Goal: Task Accomplishment & Management: Manage account settings

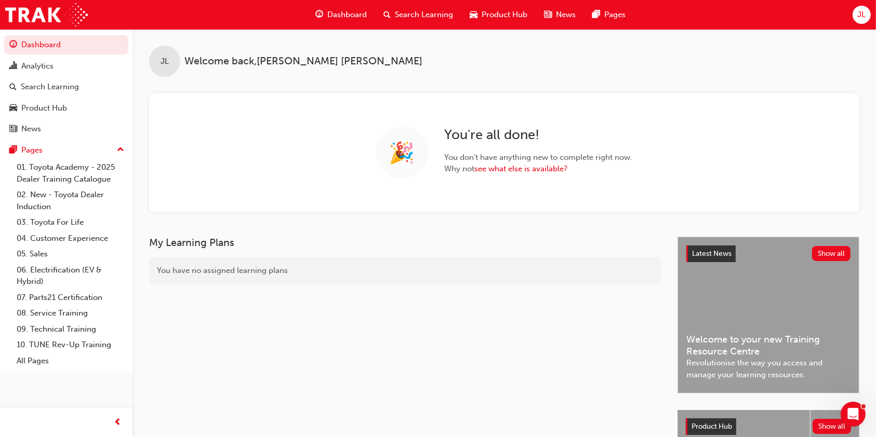
click at [859, 12] on span "JL" at bounding box center [861, 15] width 8 height 12
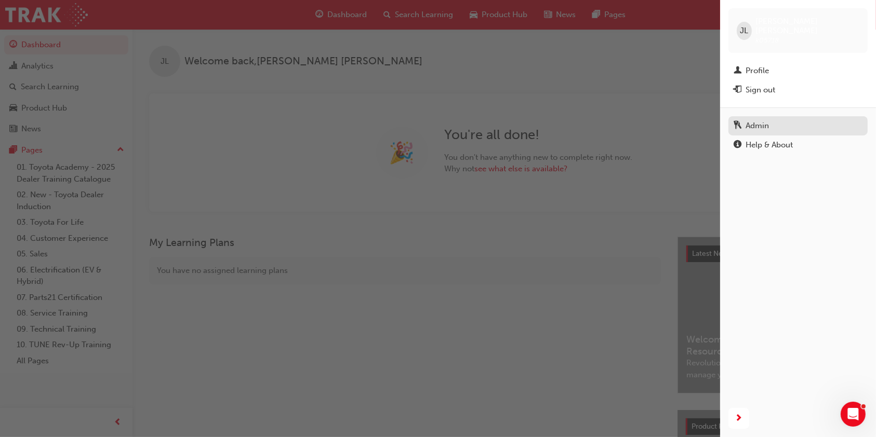
click at [767, 120] on div "Admin" at bounding box center [756, 126] width 23 height 12
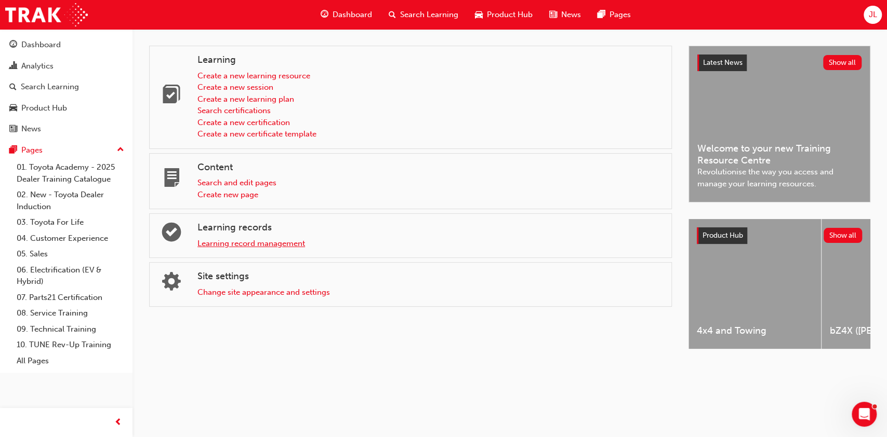
click at [256, 239] on link "Learning record management" at bounding box center [251, 243] width 108 height 9
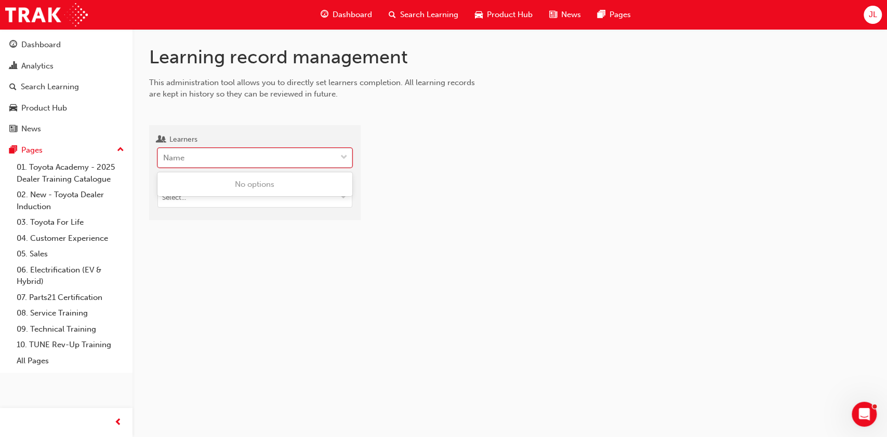
click at [199, 152] on div "Name" at bounding box center [247, 158] width 178 height 18
click at [164, 153] on input "Learners 0 results available. Use Up and Down to choose options, press Enter to…" at bounding box center [163, 157] width 1 height 9
type input "page"
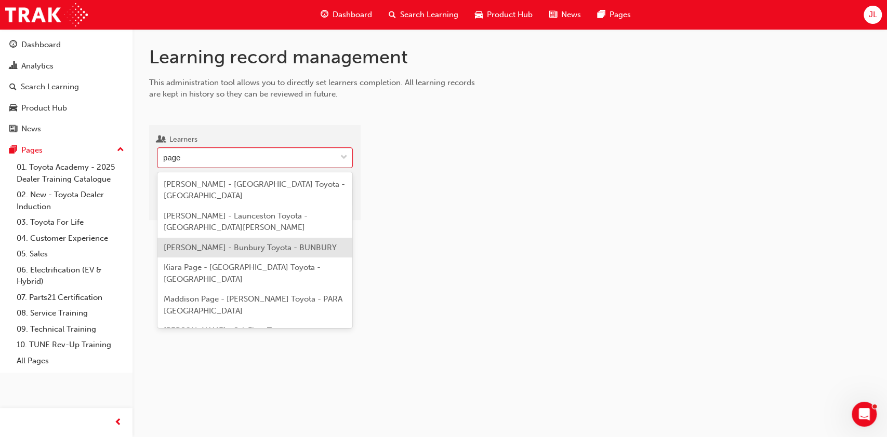
click at [262, 243] on span "Justin Page - Bunbury Toyota - BUNBURY" at bounding box center [250, 247] width 173 height 9
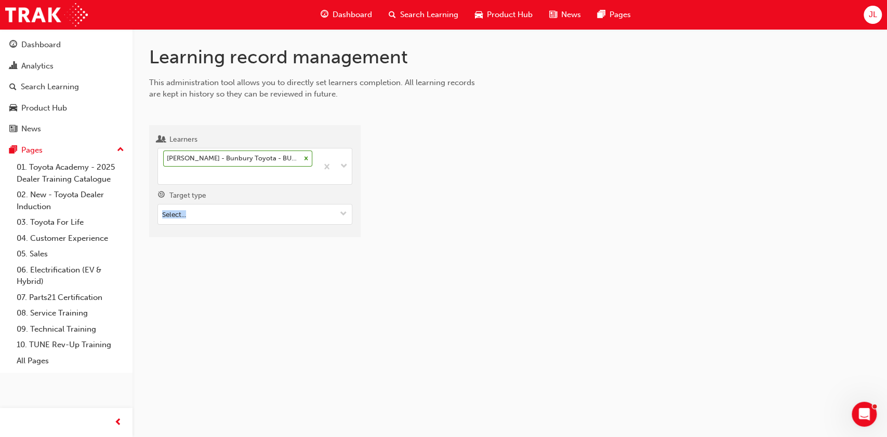
click at [262, 234] on div "Learning record management This administration tool allows you to directly set …" at bounding box center [509, 150] width 754 height 242
click at [304, 205] on input "Target type" at bounding box center [255, 215] width 194 height 20
click at [295, 225] on li "Learning resource - eLearning module" at bounding box center [254, 235] width 195 height 20
click at [258, 263] on input "Learning resource" at bounding box center [255, 273] width 194 height 20
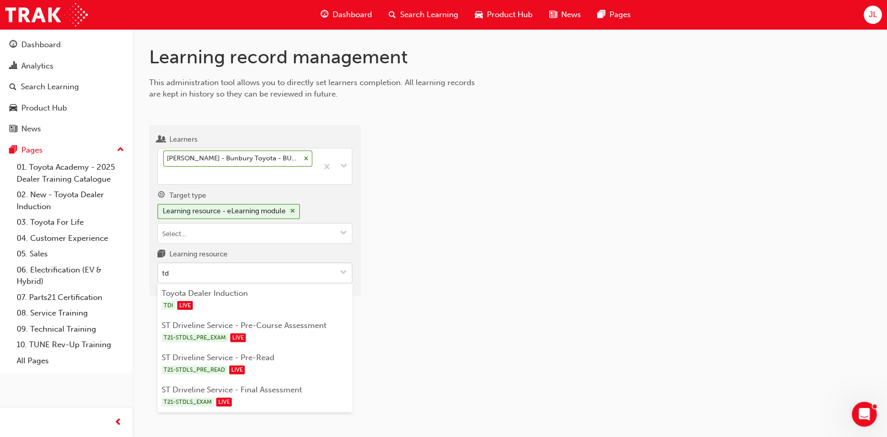
type input "tdi"
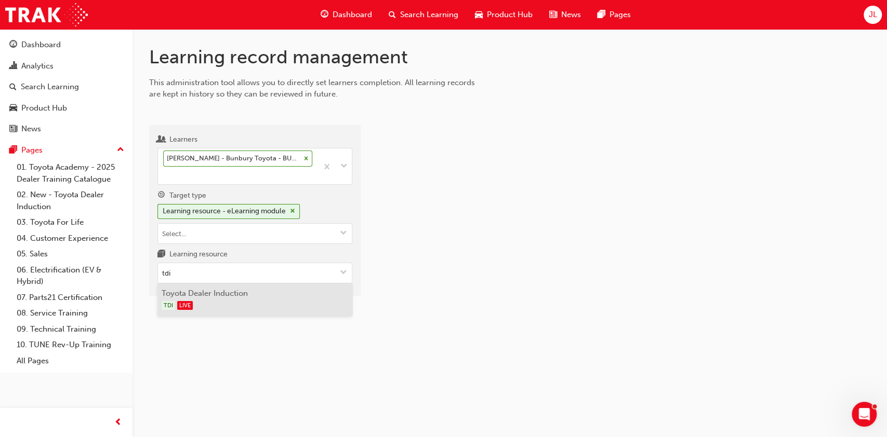
click at [251, 284] on li "Toyota Dealer Induction TDI LIVE" at bounding box center [254, 300] width 195 height 32
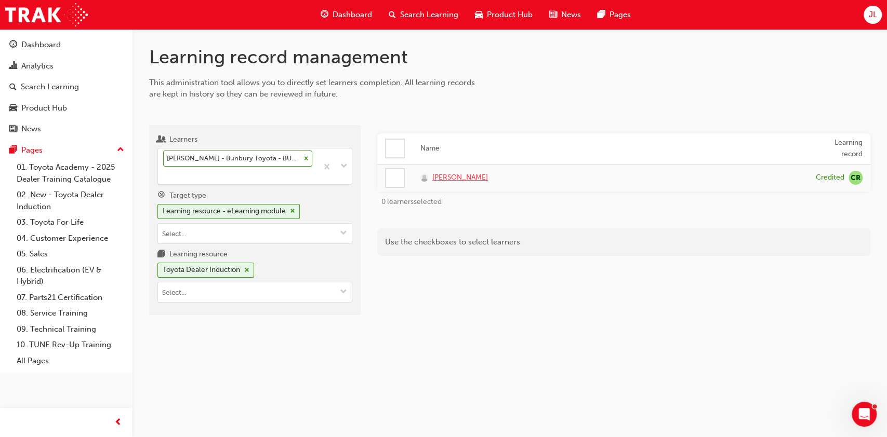
click at [452, 177] on span "Justin Page" at bounding box center [460, 178] width 56 height 12
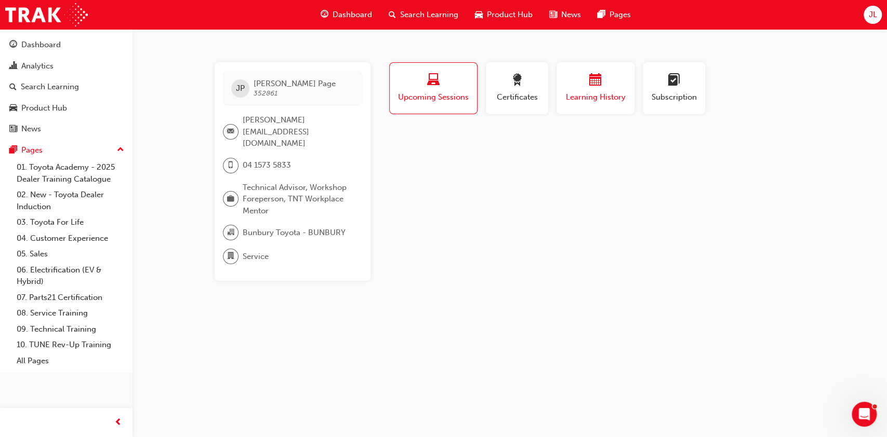
click at [593, 87] on span "calendar-icon" at bounding box center [595, 81] width 12 height 14
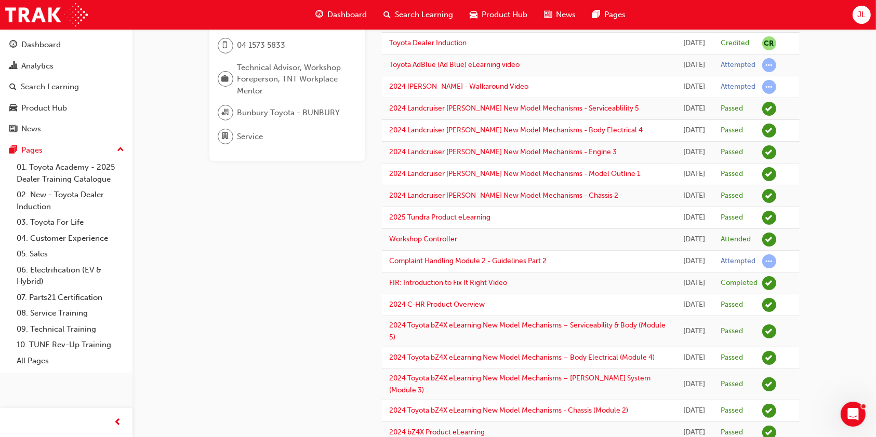
scroll to position [138, 0]
